Goal: Task Accomplishment & Management: Manage account settings

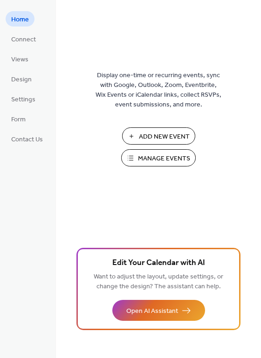
click at [161, 159] on span "Manage Events" at bounding box center [164, 159] width 52 height 10
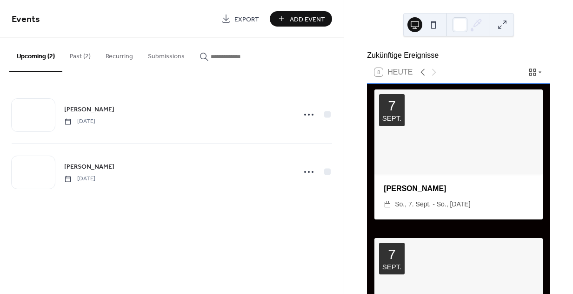
click at [75, 56] on button "Past (2)" at bounding box center [80, 54] width 36 height 33
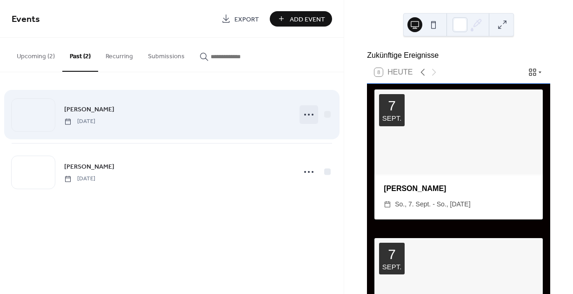
click at [310, 116] on icon at bounding box center [308, 114] width 15 height 15
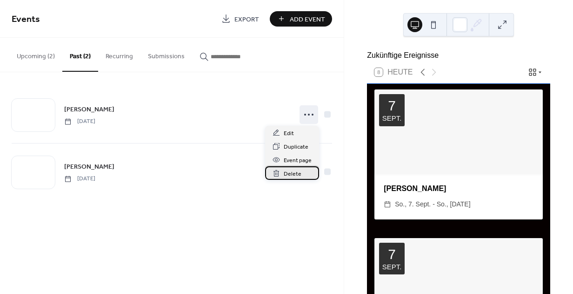
click at [289, 175] on span "Delete" at bounding box center [293, 174] width 18 height 10
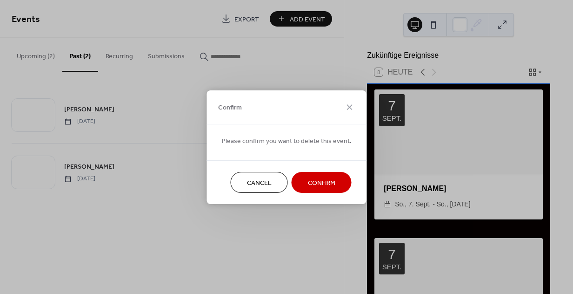
click at [312, 180] on span "Confirm" at bounding box center [321, 183] width 27 height 10
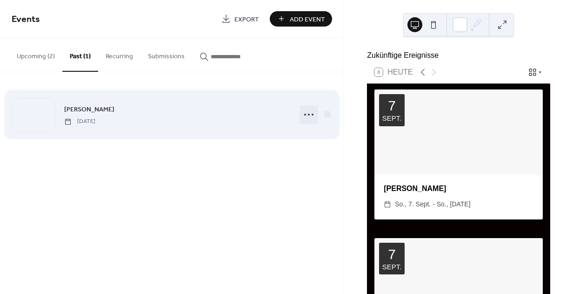
click at [308, 115] on icon at bounding box center [308, 114] width 15 height 15
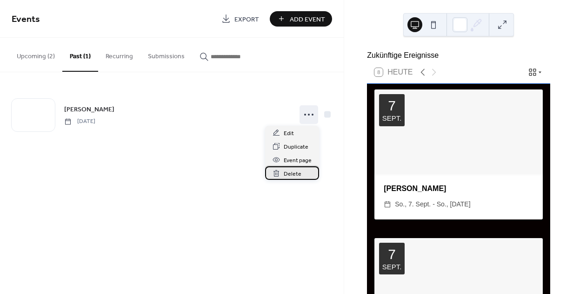
click at [291, 172] on span "Delete" at bounding box center [293, 174] width 18 height 10
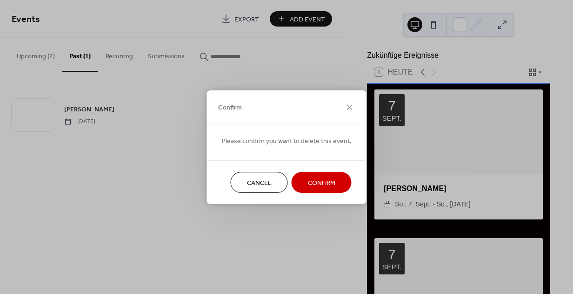
click at [308, 179] on span "Confirm" at bounding box center [321, 183] width 27 height 10
